Goal: Task Accomplishment & Management: Manage account settings

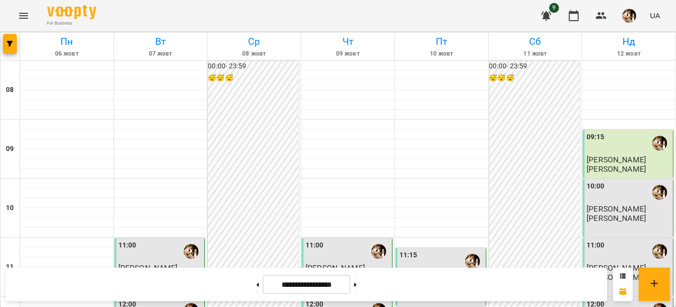
scroll to position [236, 0]
click at [357, 286] on button at bounding box center [355, 284] width 2 height 22
type input "**********"
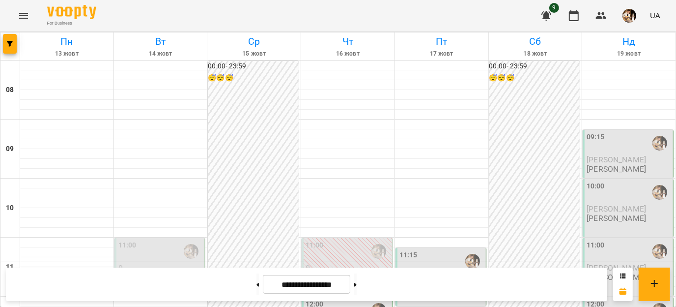
scroll to position [274, 0]
click at [626, 22] on span "button" at bounding box center [630, 16] width 14 height 14
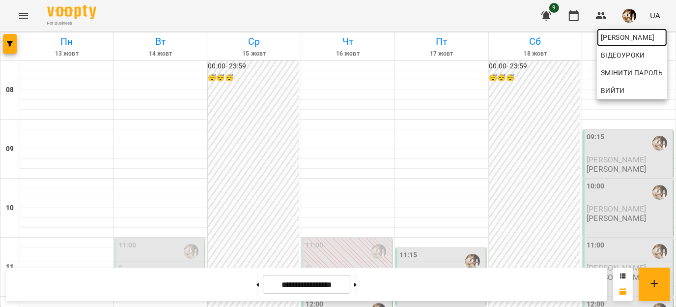
click at [618, 38] on span "[PERSON_NAME]" at bounding box center [632, 37] width 62 height 12
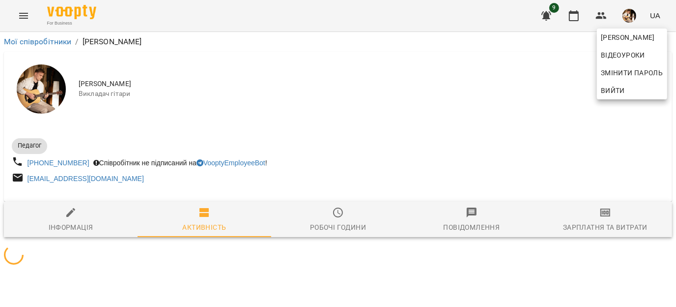
click at [602, 226] on div at bounding box center [338, 153] width 676 height 307
click at [602, 226] on div "[PERSON_NAME] Змінити пароль Вийти" at bounding box center [338, 153] width 676 height 307
click at [602, 226] on div "Зарплатня та Витрати" at bounding box center [605, 227] width 85 height 12
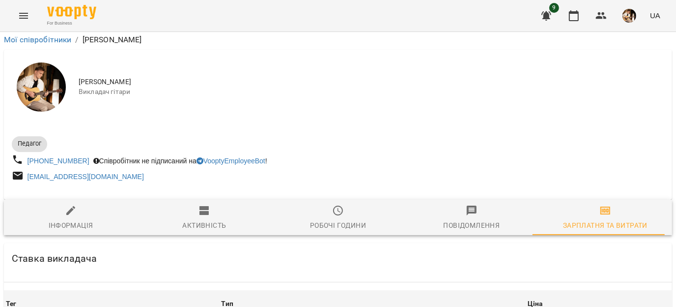
scroll to position [1766, 0]
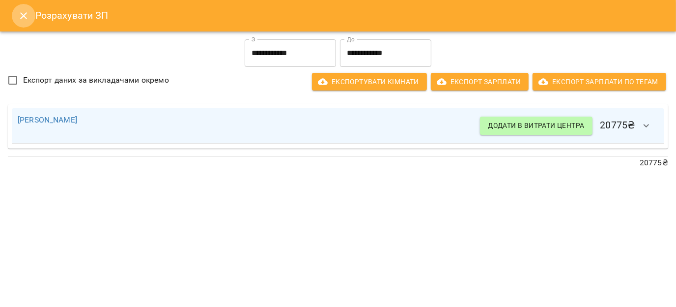
click at [20, 12] on icon "Close" at bounding box center [24, 16] width 12 height 12
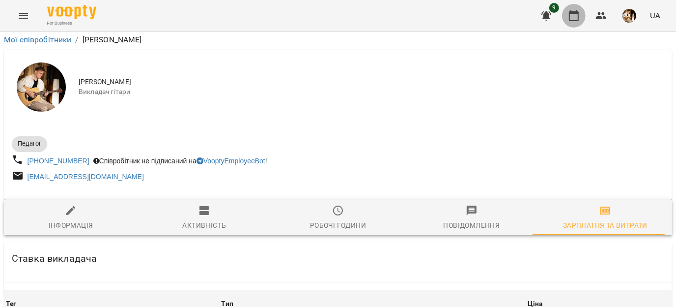
click at [578, 16] on icon "button" at bounding box center [574, 16] width 12 height 12
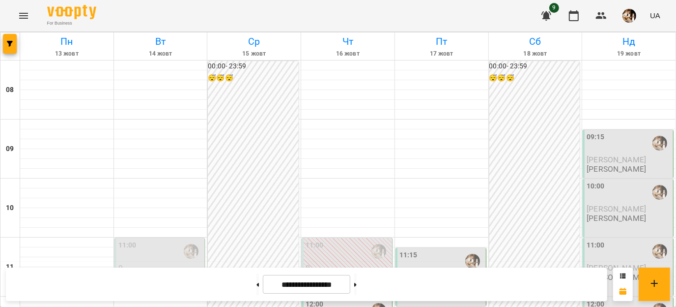
scroll to position [268, 0]
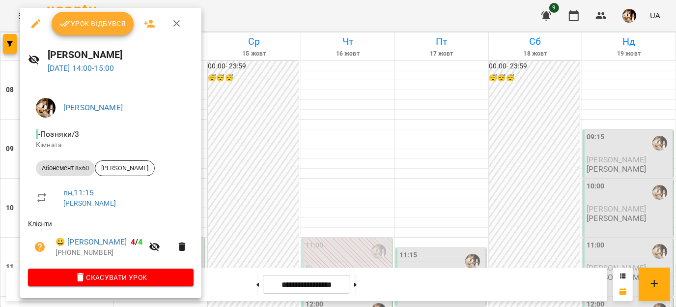
click at [89, 24] on span "Урок відбувся" at bounding box center [92, 24] width 67 height 12
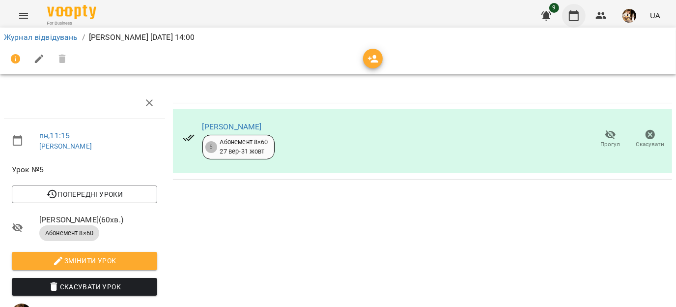
click at [574, 18] on icon "button" at bounding box center [574, 16] width 12 height 12
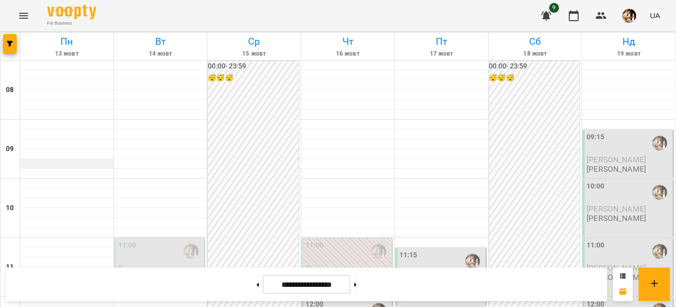
scroll to position [344, 0]
